Goal: Task Accomplishment & Management: Use online tool/utility

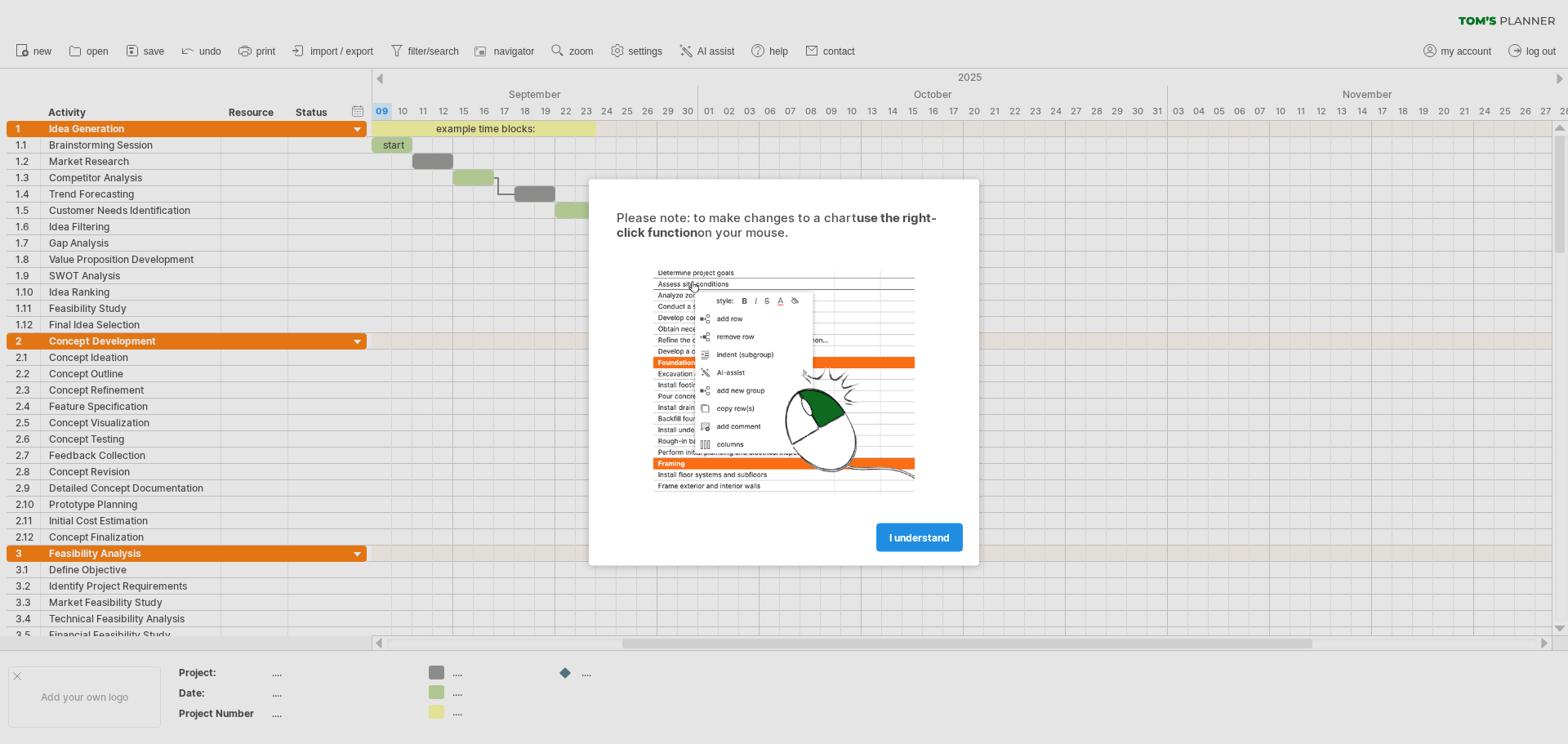
click at [904, 536] on span "I understand" at bounding box center [919, 537] width 61 height 12
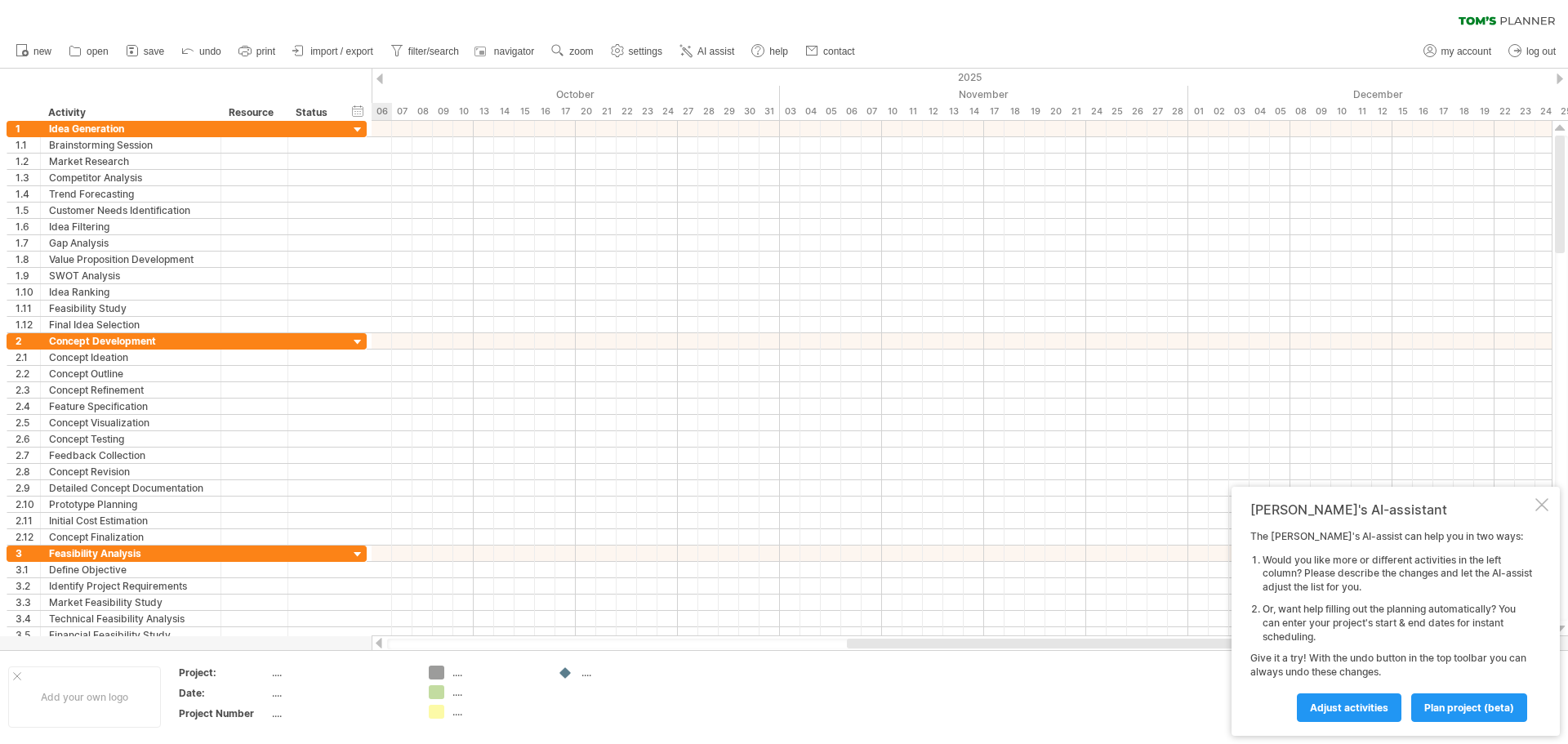
drag, startPoint x: 636, startPoint y: 643, endPoint x: 1118, endPoint y: 595, distance: 484.4
click at [1035, 648] on div at bounding box center [1192, 643] width 690 height 10
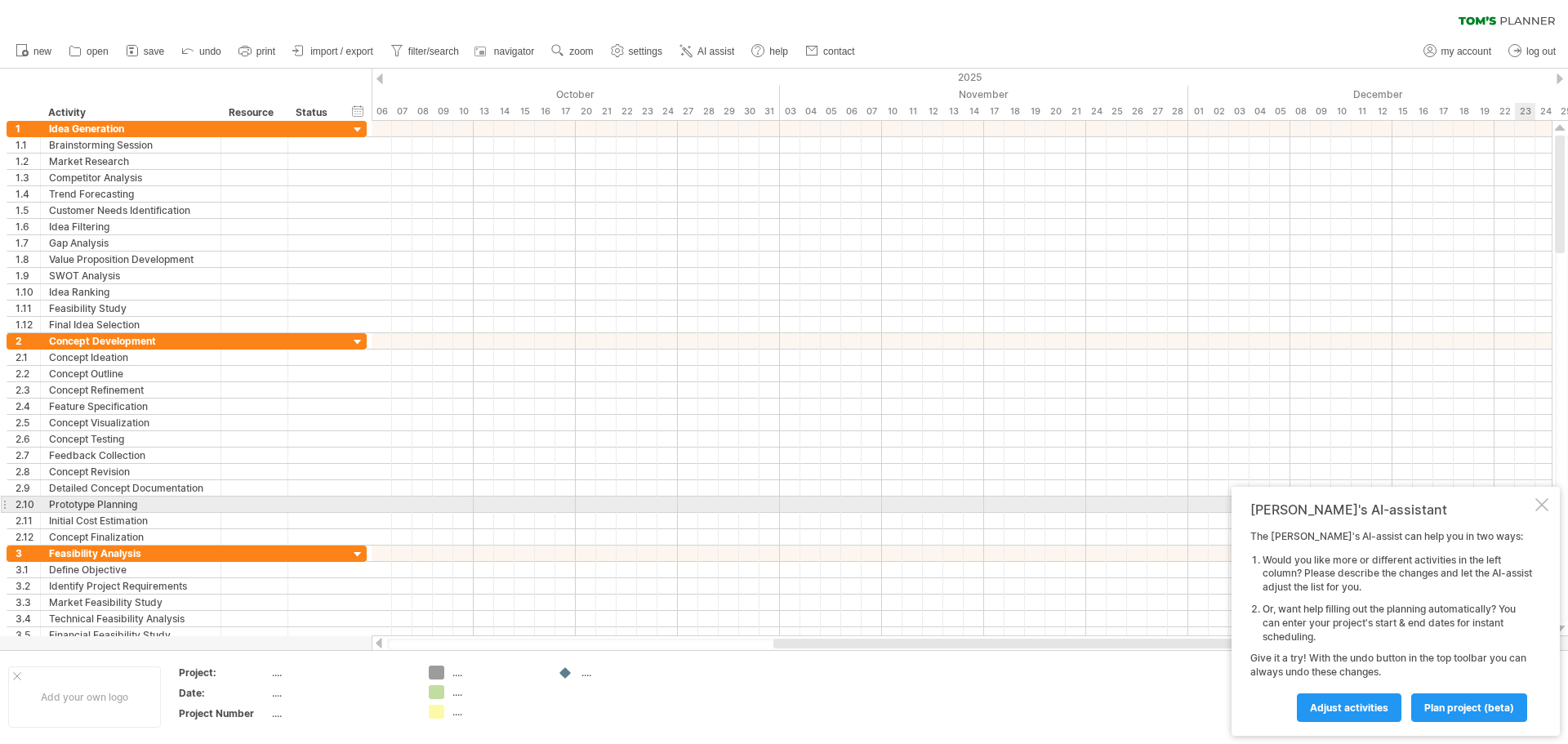
click at [1538, 507] on div at bounding box center [1541, 505] width 13 height 13
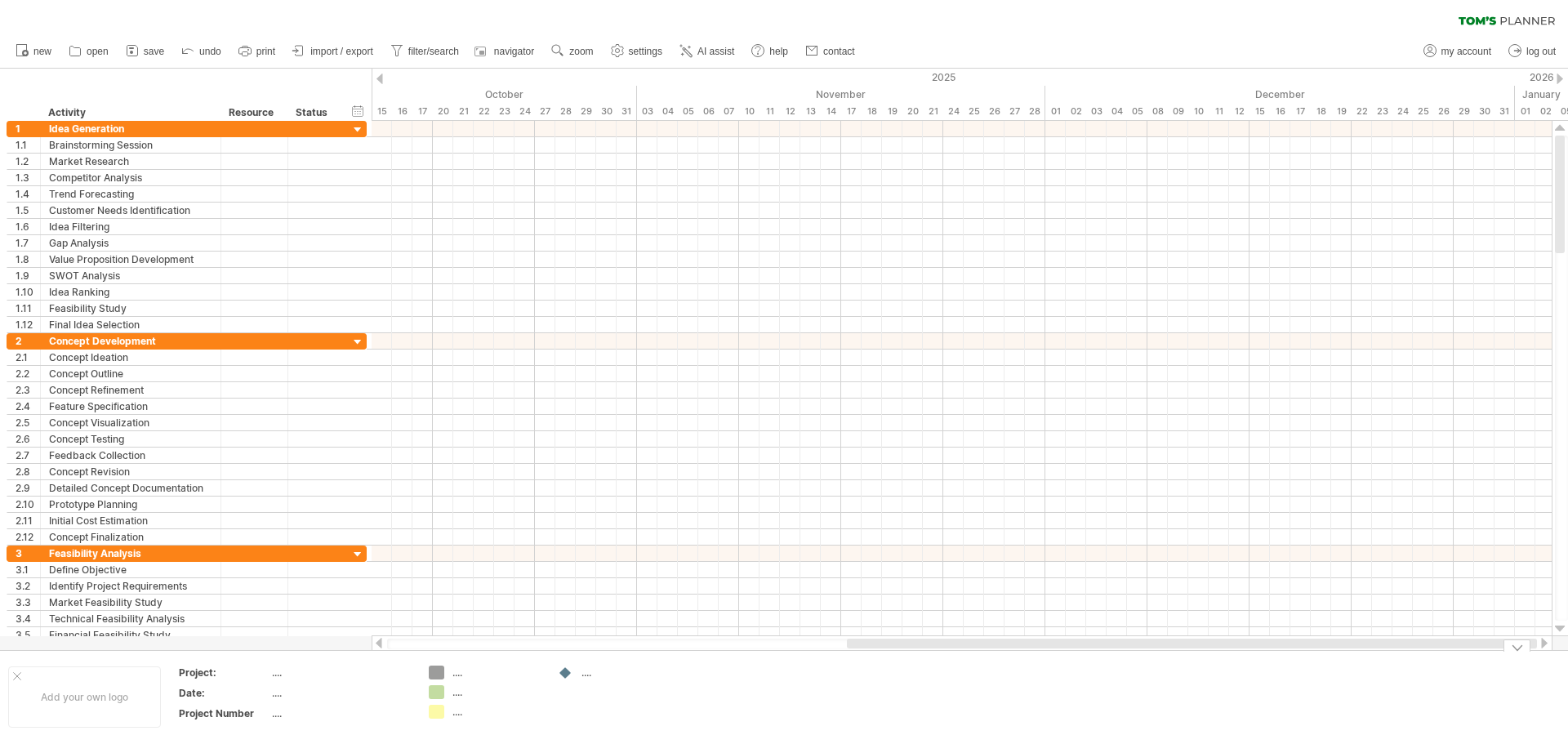
drag, startPoint x: 1170, startPoint y: 643, endPoint x: 1316, endPoint y: 653, distance: 146.3
click at [1316, 653] on div "Trying to reach [DOMAIN_NAME] Connected again... 0% clear filter new 1" at bounding box center [784, 372] width 1568 height 744
click at [1562, 77] on div at bounding box center [1559, 78] width 7 height 10
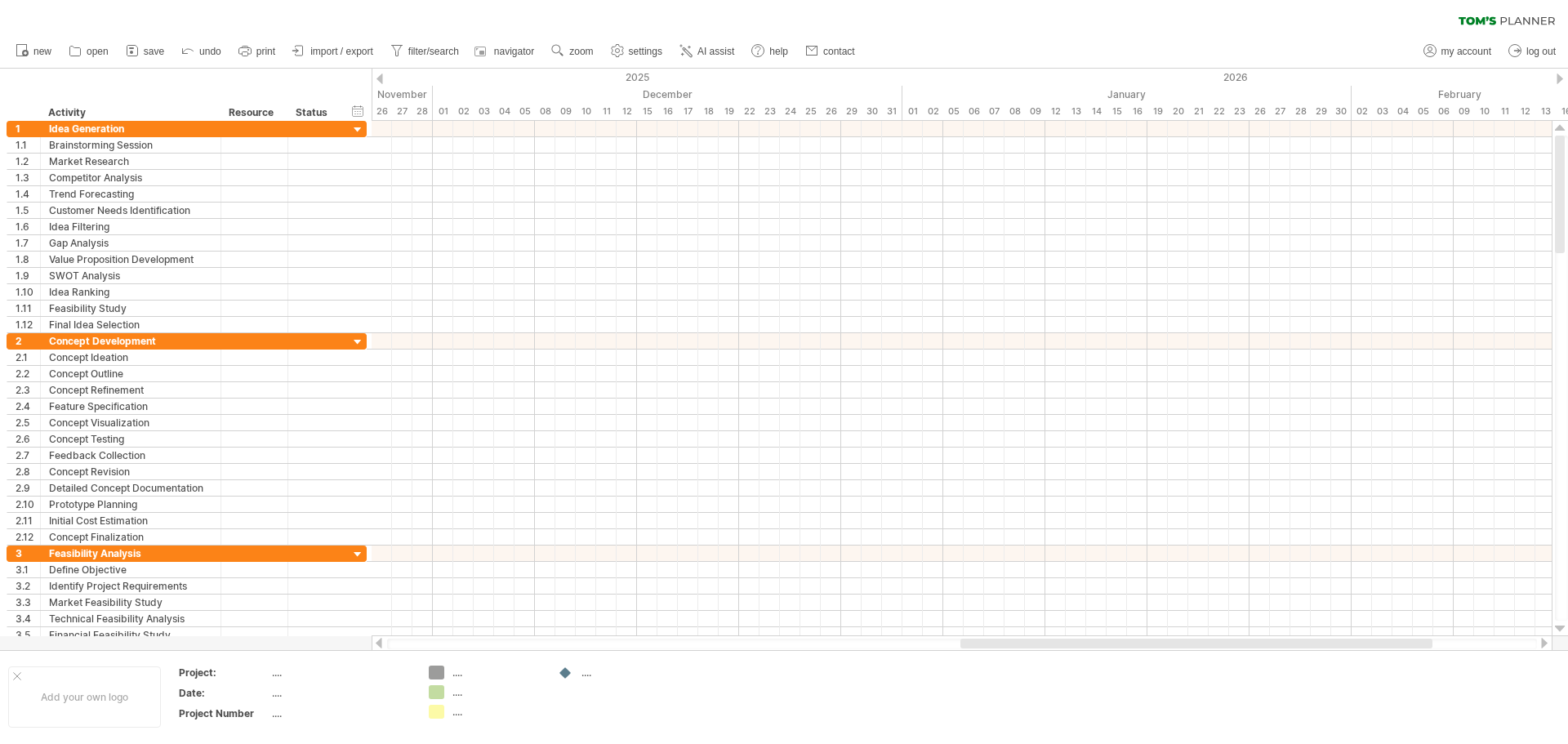
click at [1562, 77] on div at bounding box center [1559, 78] width 7 height 10
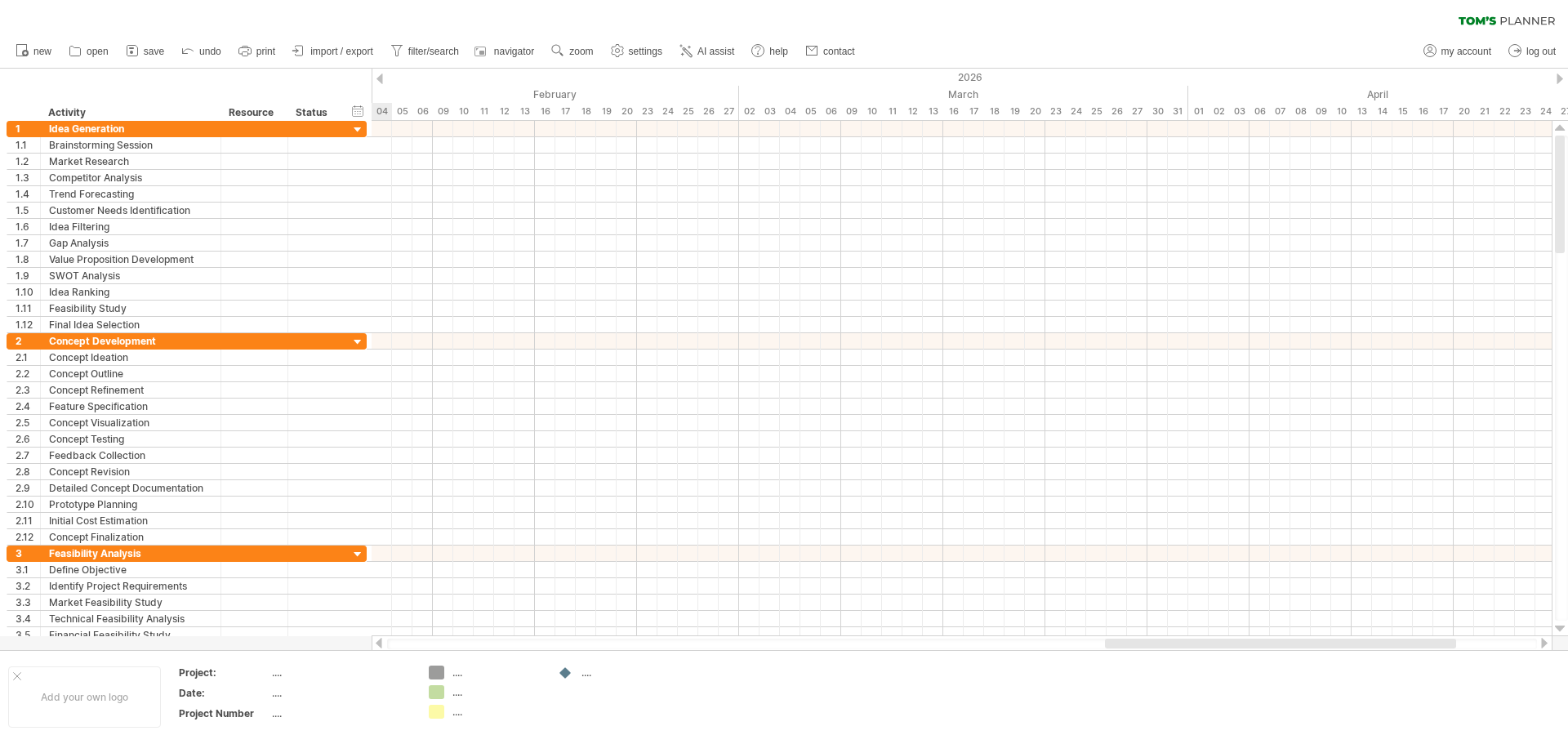
click at [1562, 77] on div at bounding box center [1559, 78] width 7 height 10
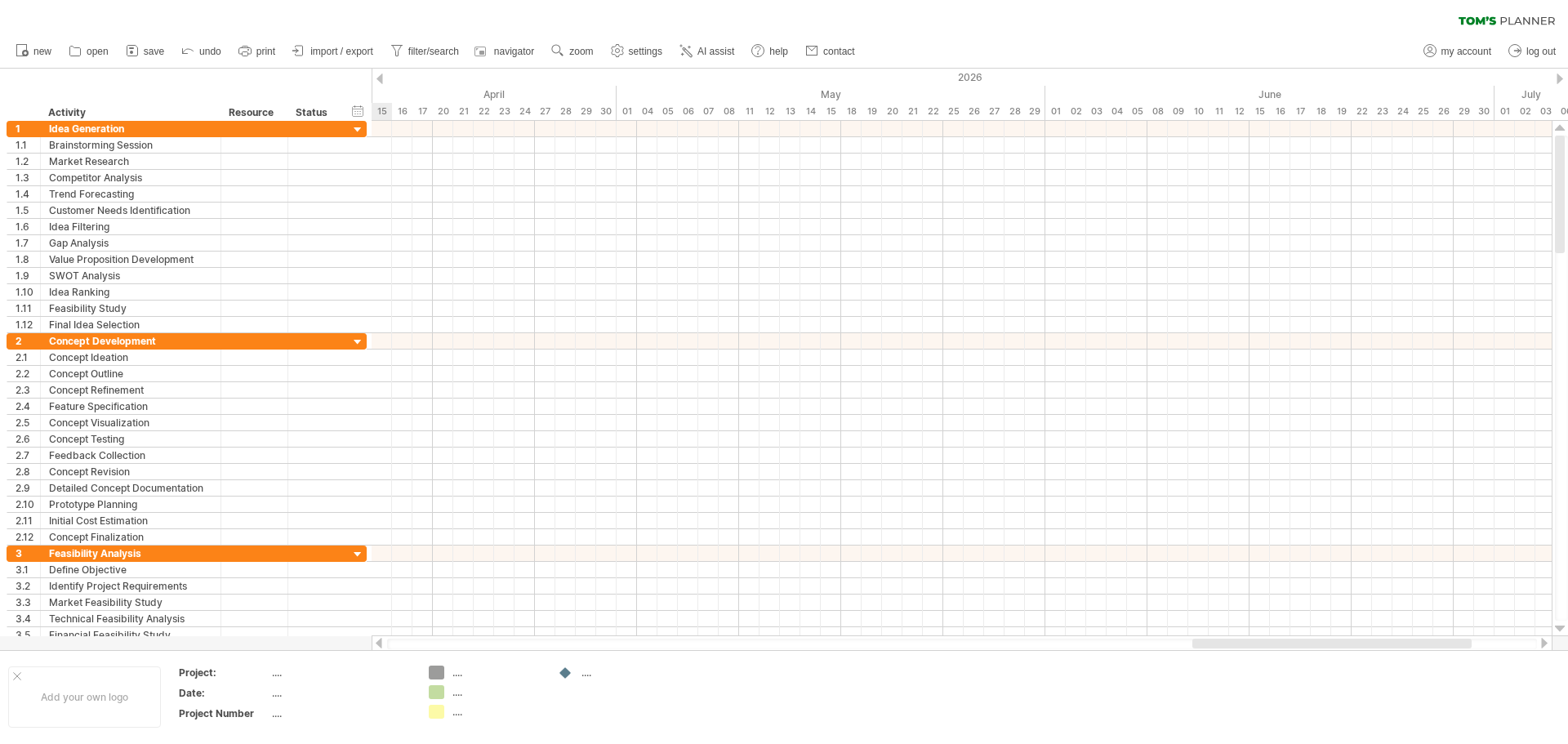
click at [1562, 77] on div at bounding box center [1559, 78] width 7 height 10
click at [1562, 78] on div at bounding box center [1559, 78] width 7 height 10
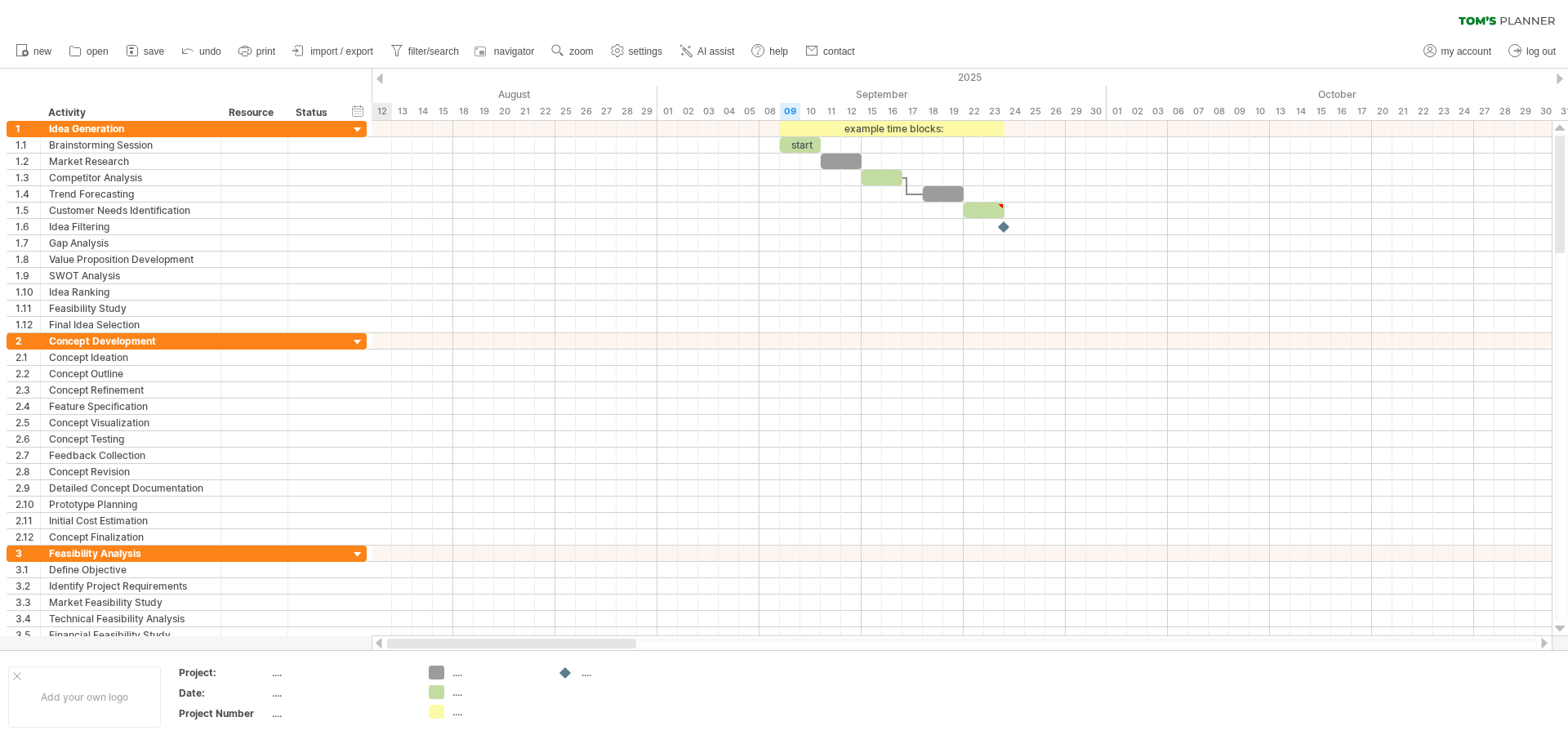
drag, startPoint x: 1368, startPoint y: 644, endPoint x: 442, endPoint y: 628, distance: 926.1
click at [448, 648] on div at bounding box center [512, 643] width 249 height 10
click at [140, 55] on icon at bounding box center [132, 50] width 16 height 16
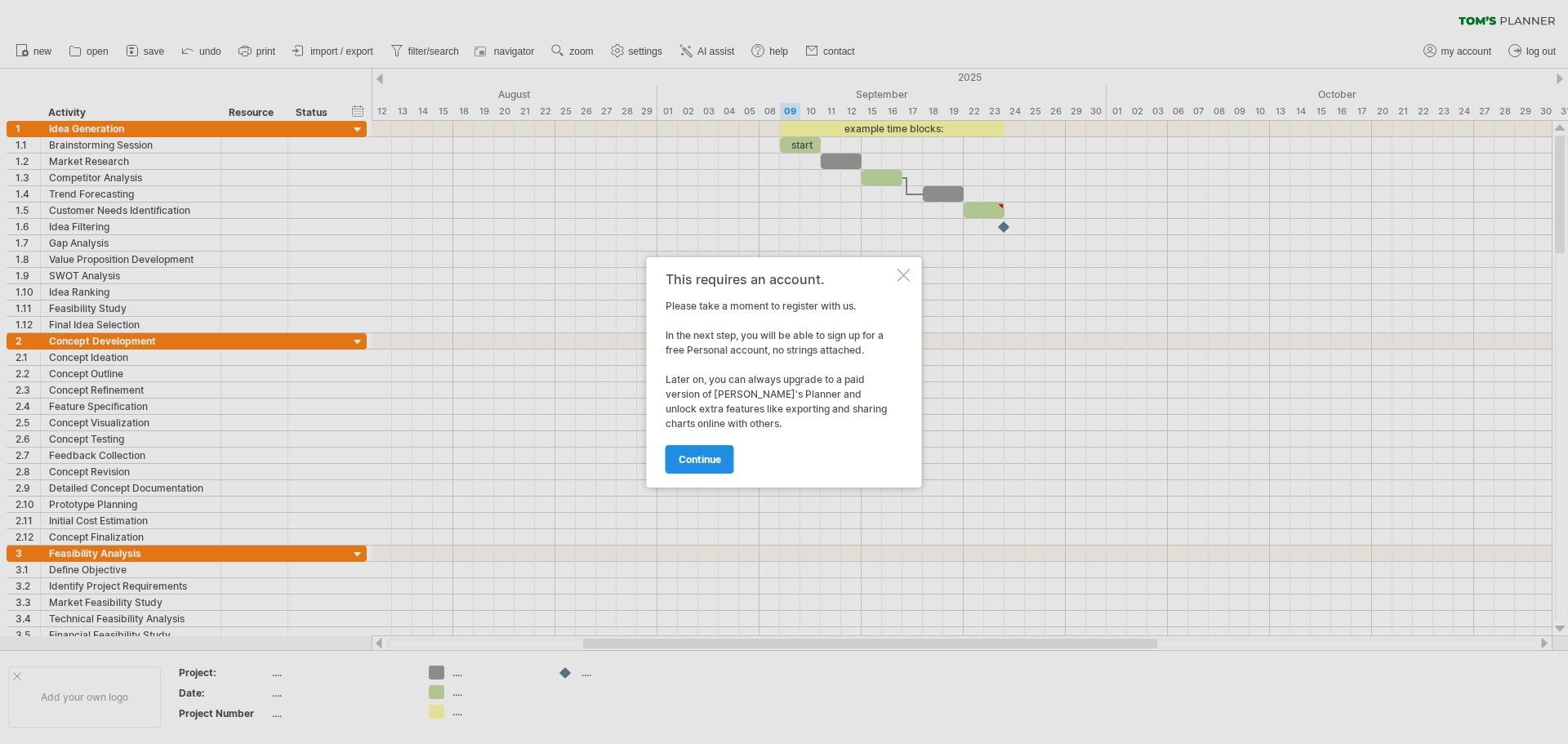
click at [721, 454] on span "continue" at bounding box center [699, 459] width 43 height 12
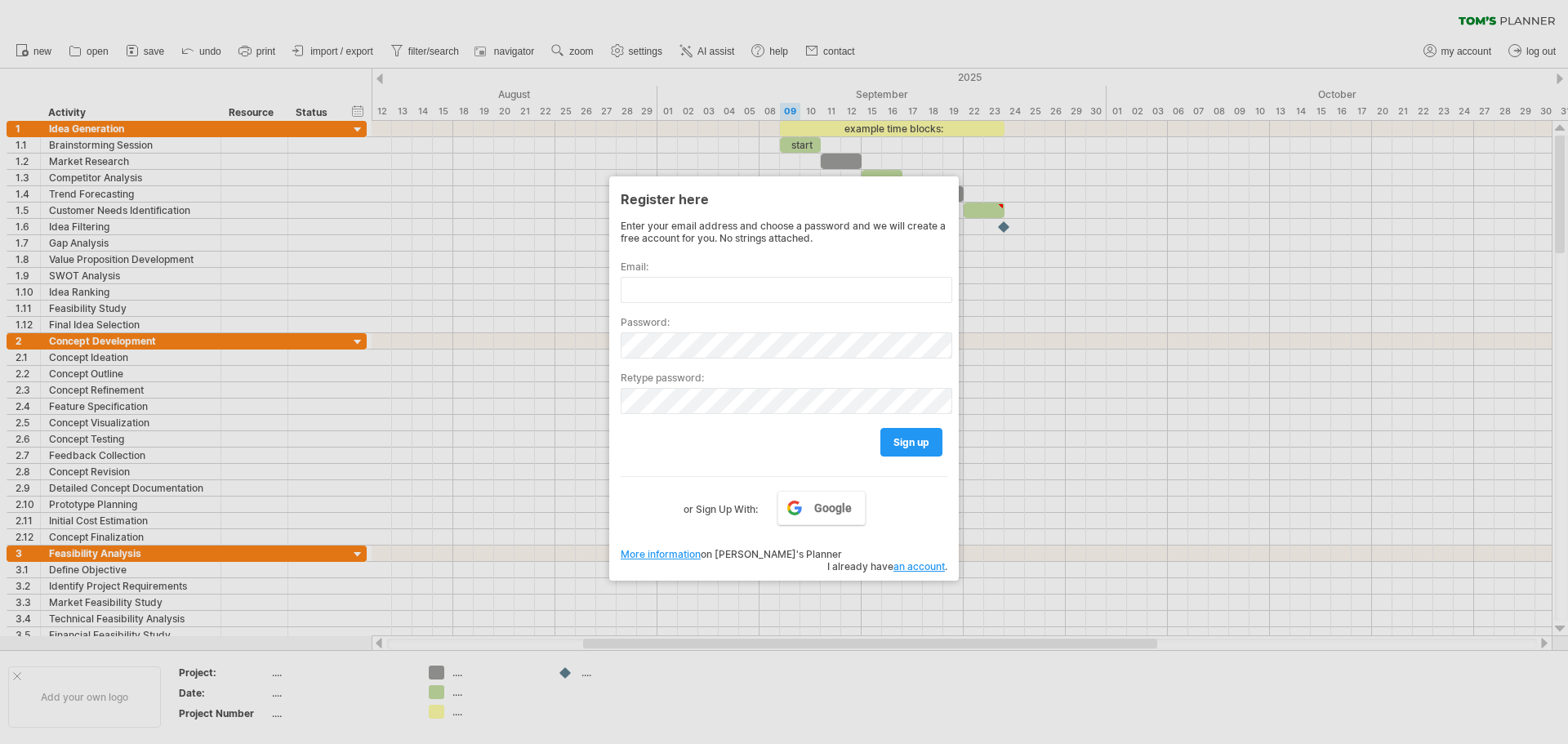
click at [765, 711] on div at bounding box center [784, 372] width 1568 height 744
click at [988, 217] on div at bounding box center [784, 372] width 1568 height 744
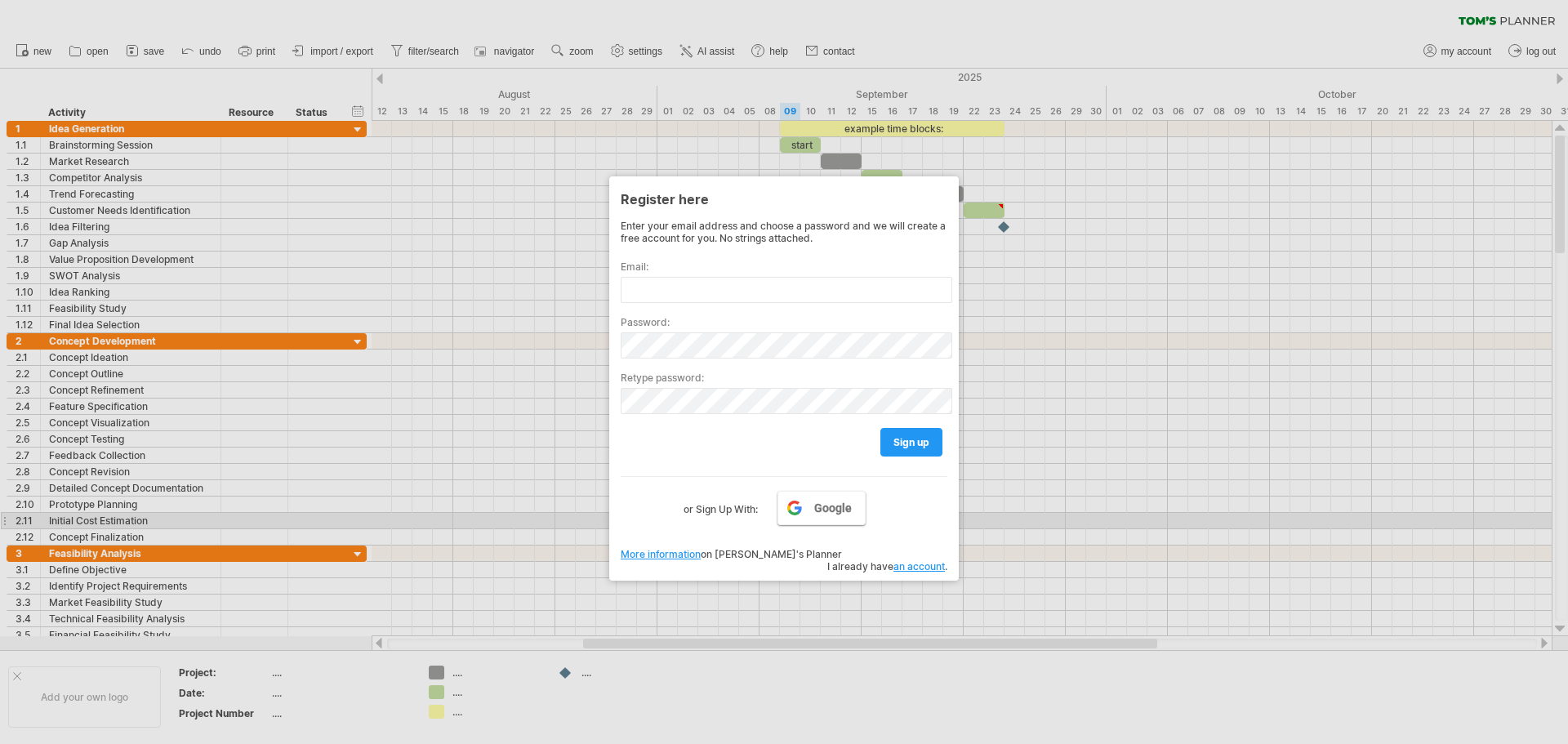
click at [839, 519] on link "Google" at bounding box center [821, 508] width 88 height 34
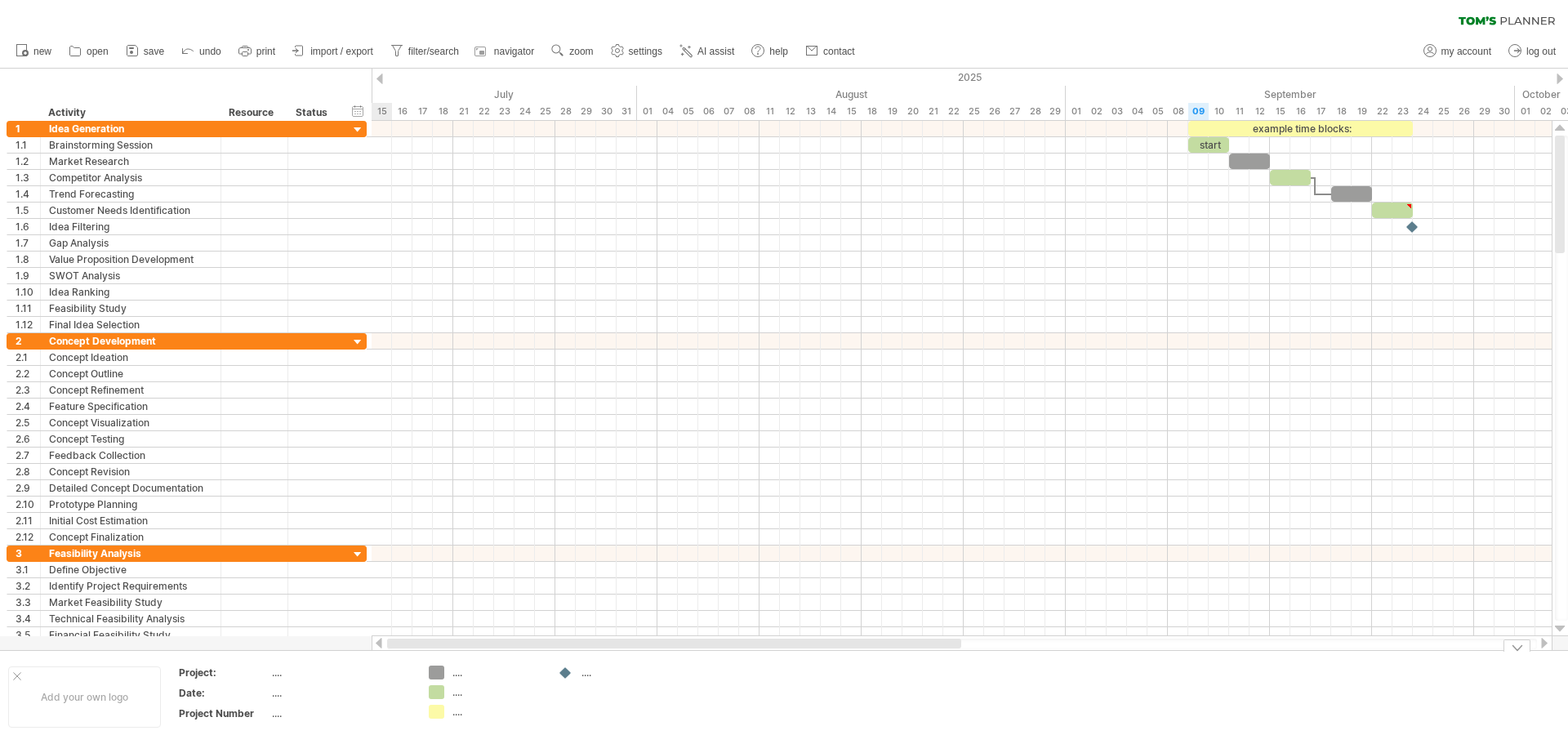
drag, startPoint x: 671, startPoint y: 642, endPoint x: 375, endPoint y: 655, distance: 296.3
click at [375, 655] on div "Trying to reach [DOMAIN_NAME] Connected again... 0% clear filter new 1" at bounding box center [784, 372] width 1568 height 744
click at [147, 51] on span "save" at bounding box center [153, 51] width 20 height 11
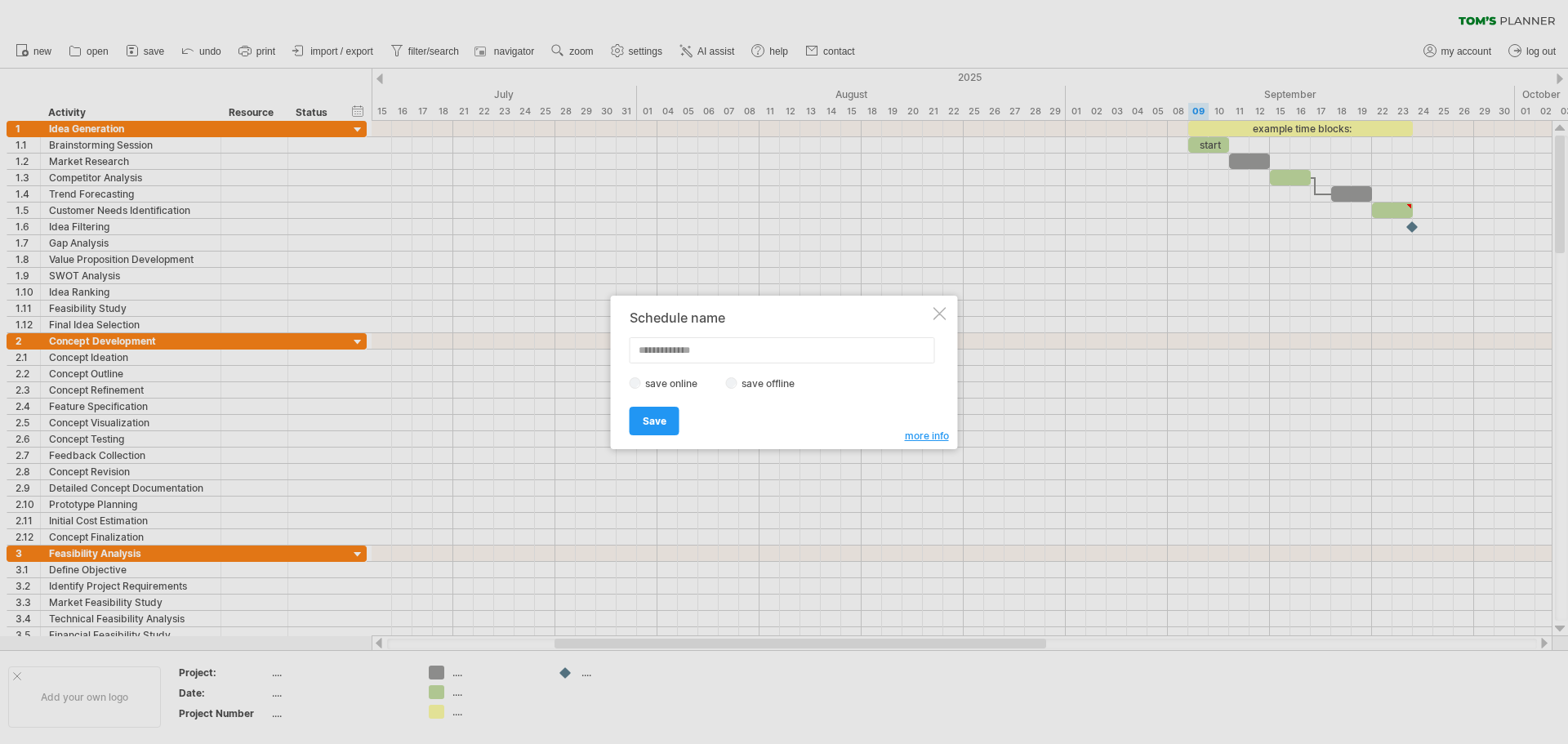
click at [741, 388] on label "save offline" at bounding box center [772, 383] width 71 height 12
click at [666, 421] on span "Save" at bounding box center [654, 421] width 24 height 12
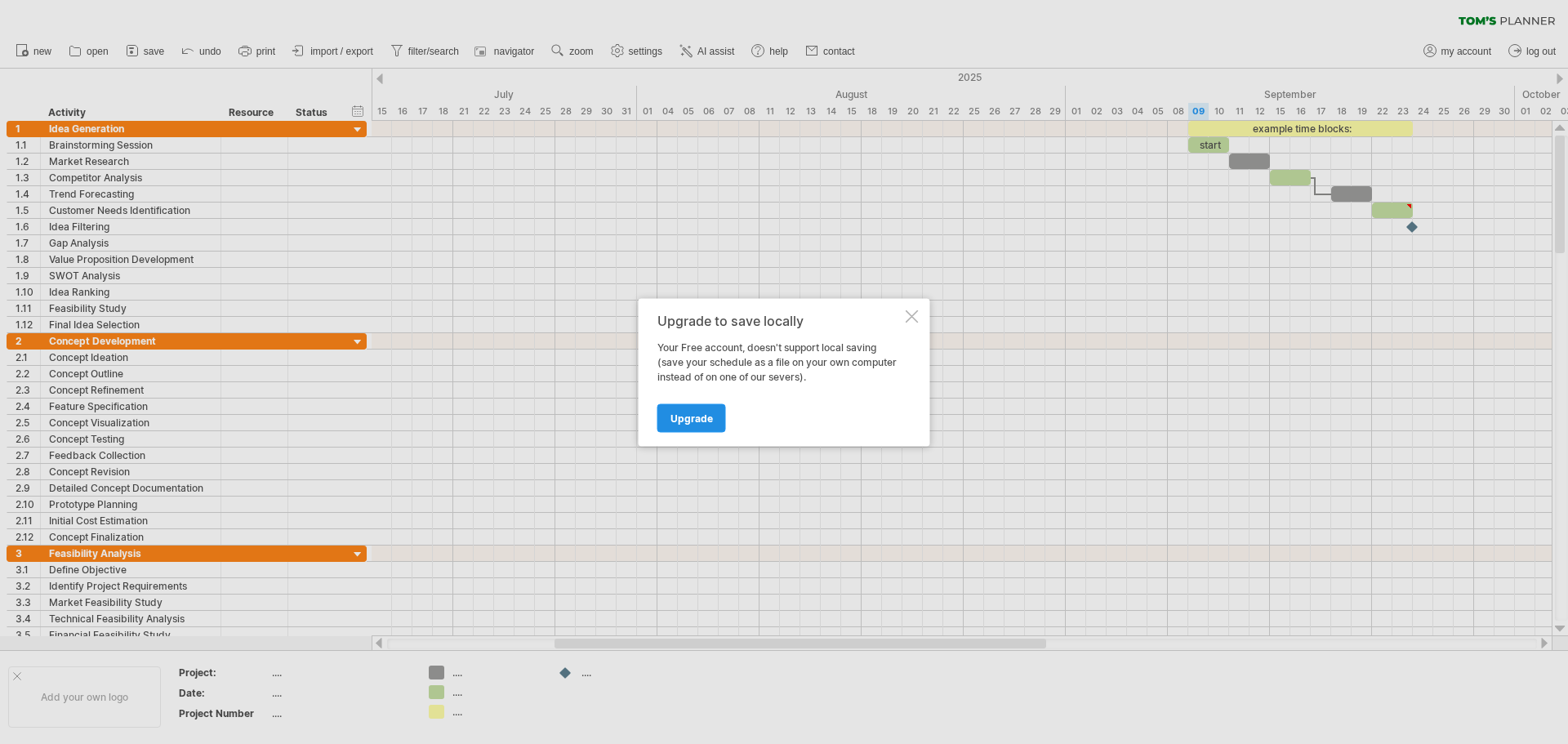
click at [685, 419] on span "Upgrade" at bounding box center [691, 417] width 43 height 12
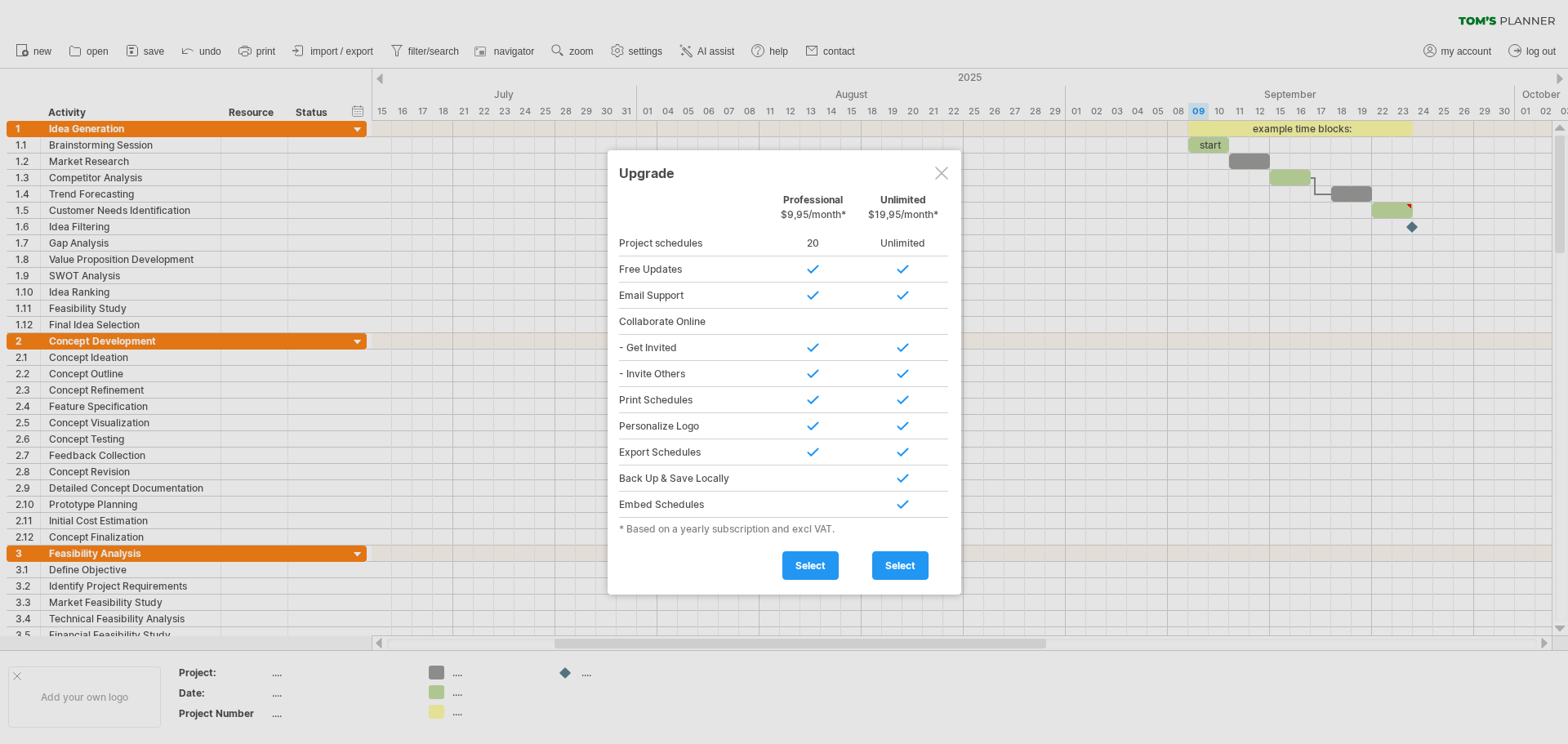
click at [945, 174] on div at bounding box center [941, 173] width 13 height 13
